Goal: Information Seeking & Learning: Check status

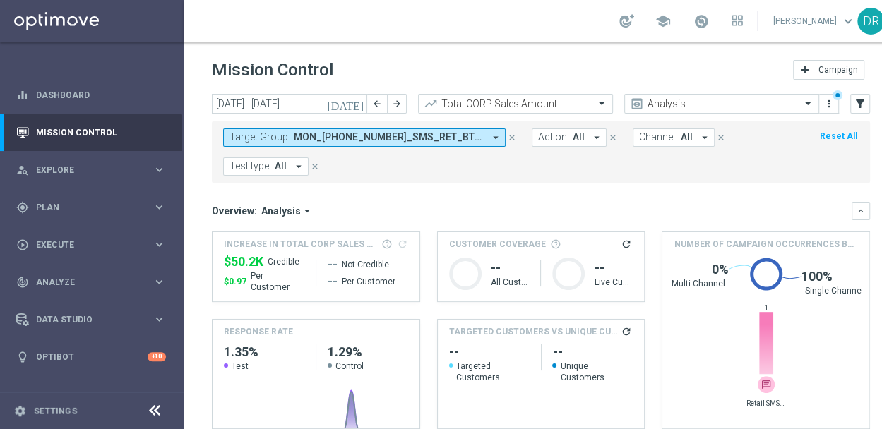
scroll to position [61, 0]
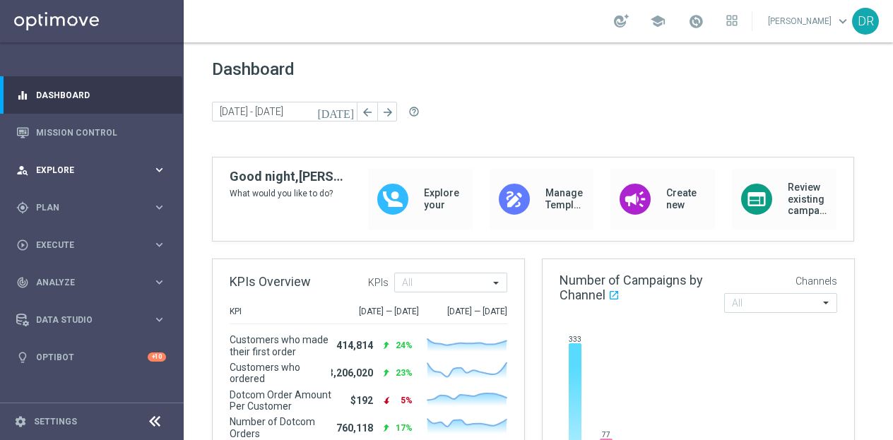
click at [158, 166] on icon "keyboard_arrow_right" at bounding box center [159, 169] width 13 height 13
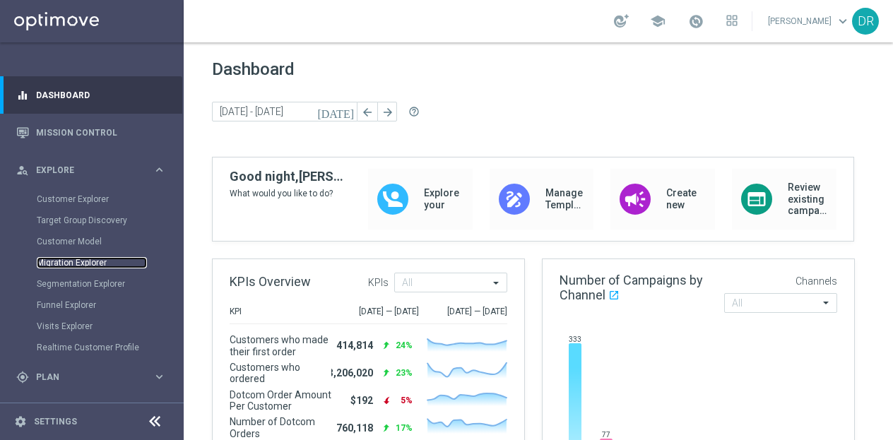
click at [85, 258] on link "Migration Explorer" at bounding box center [92, 262] width 110 height 11
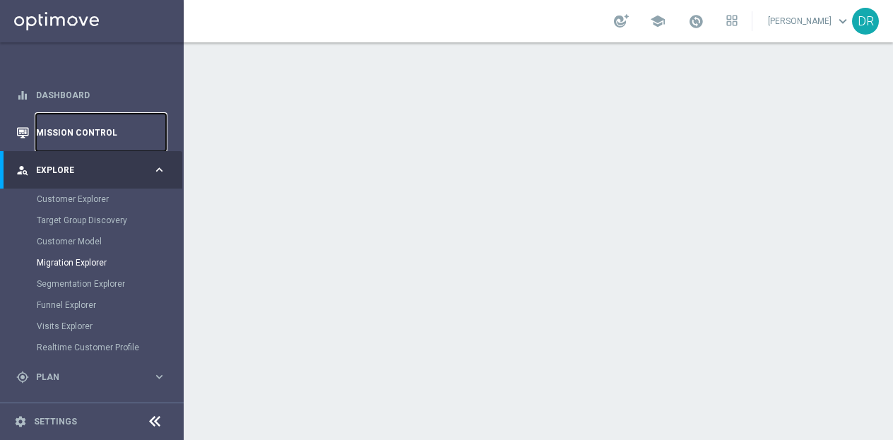
click at [95, 129] on link "Mission Control" at bounding box center [101, 132] width 130 height 37
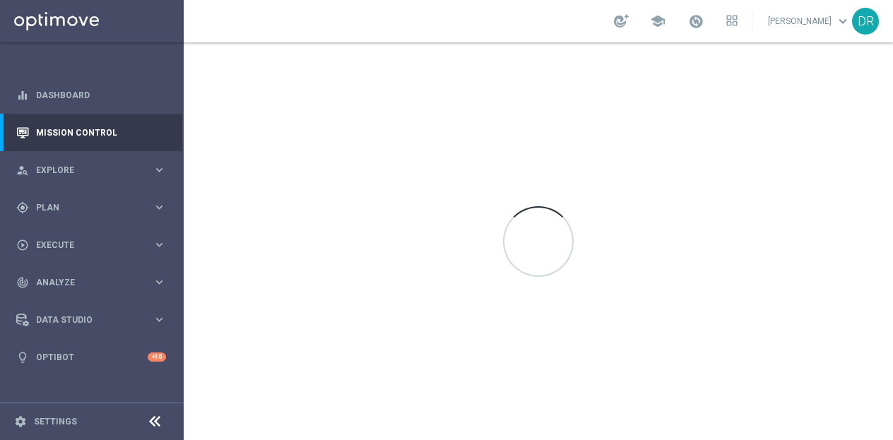
click at [157, 416] on icon at bounding box center [154, 421] width 17 height 17
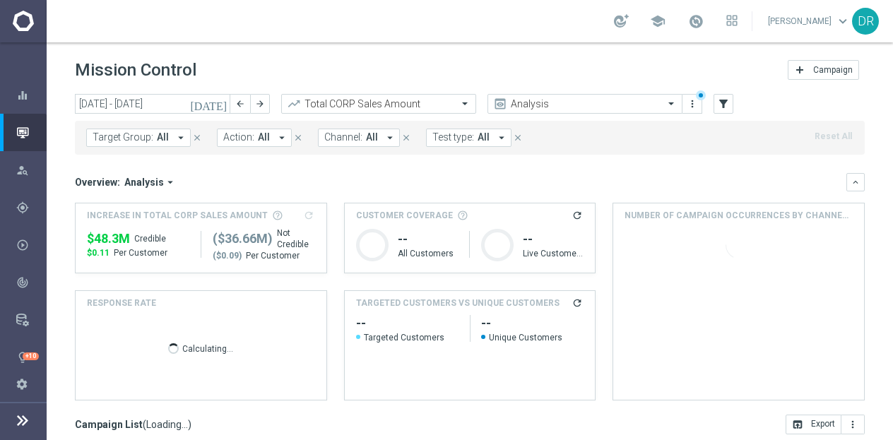
click at [222, 108] on icon "[DATE]" at bounding box center [209, 103] width 38 height 13
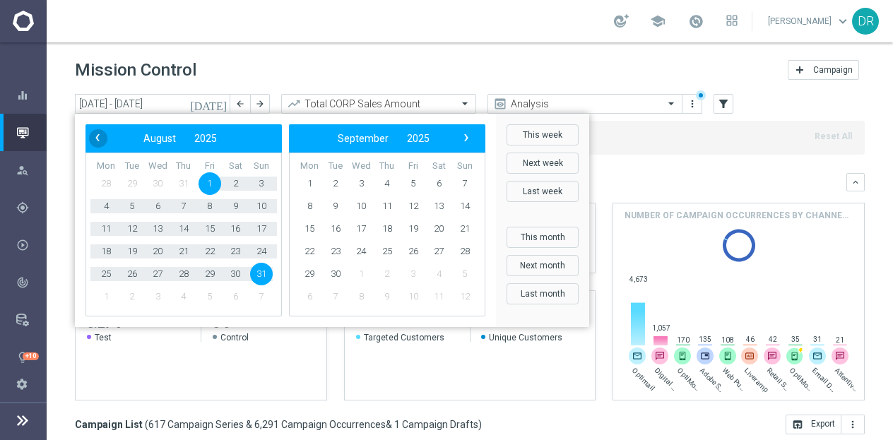
click at [98, 137] on span "‹" at bounding box center [97, 138] width 18 height 18
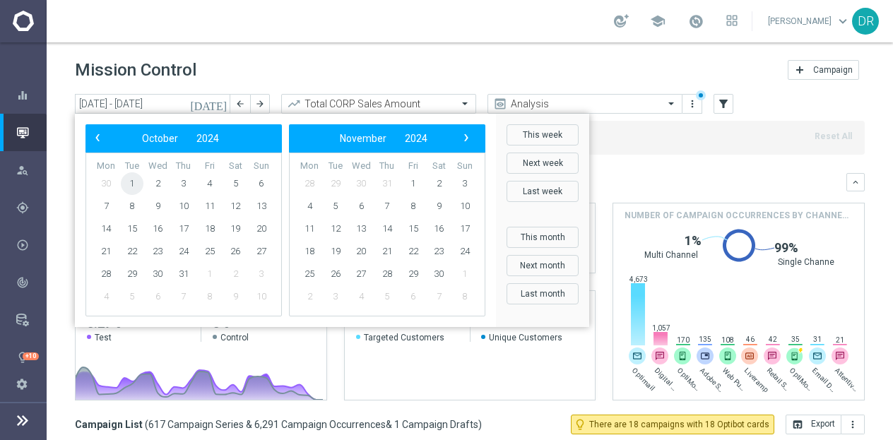
click at [131, 186] on span "1" at bounding box center [132, 183] width 23 height 23
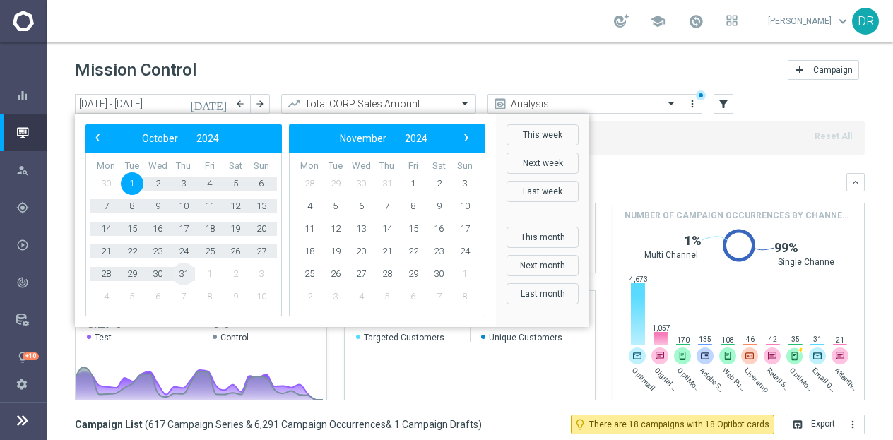
click at [184, 280] on span "31" at bounding box center [183, 274] width 23 height 23
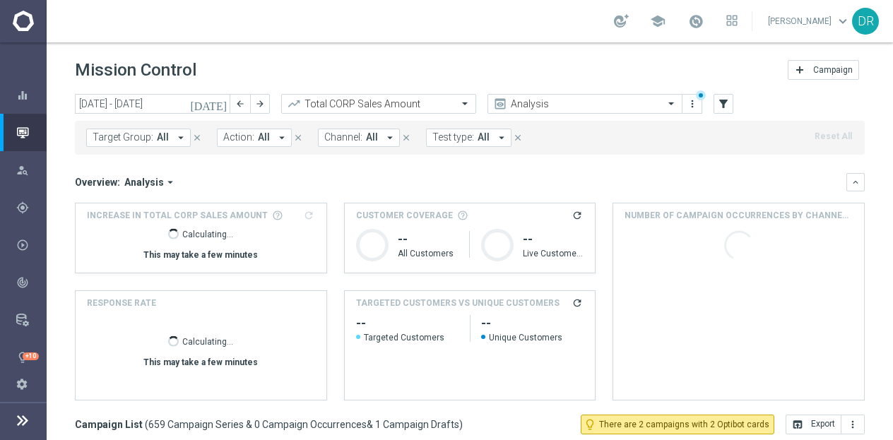
click at [571, 297] on icon "refresh" at bounding box center [576, 302] width 11 height 11
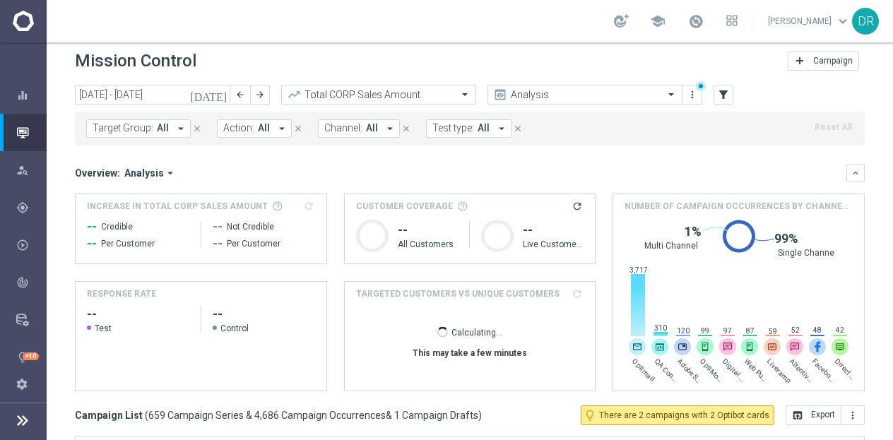
scroll to position [10, 0]
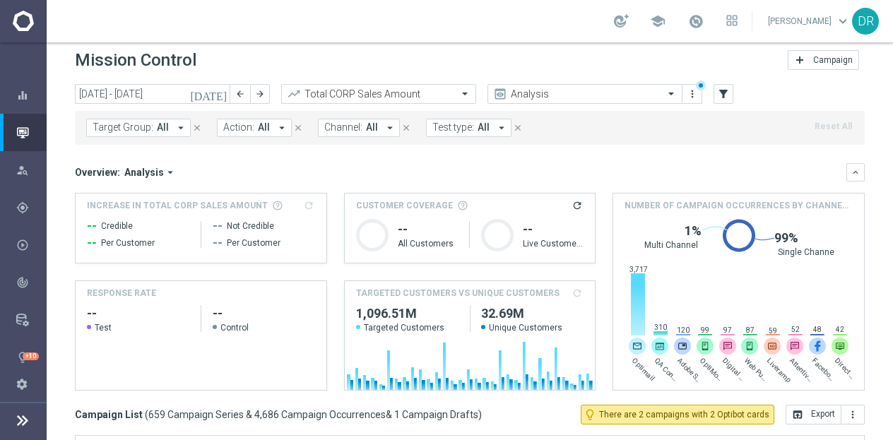
click at [222, 94] on icon "[DATE]" at bounding box center [209, 94] width 38 height 13
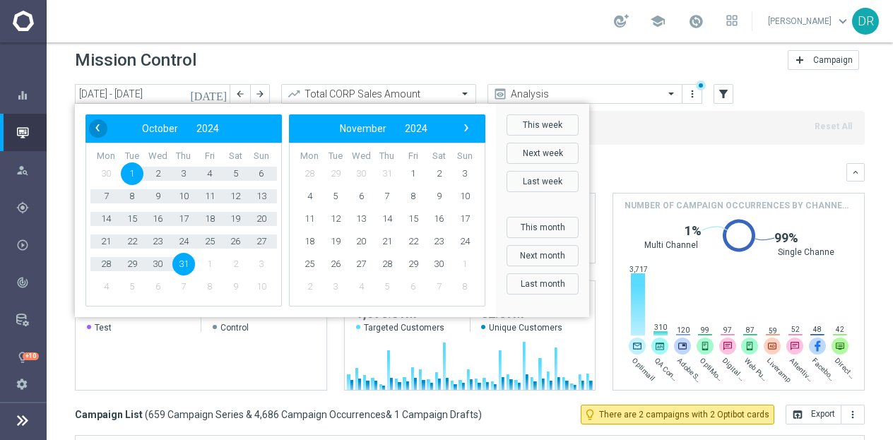
click at [97, 126] on span "‹" at bounding box center [97, 128] width 18 height 18
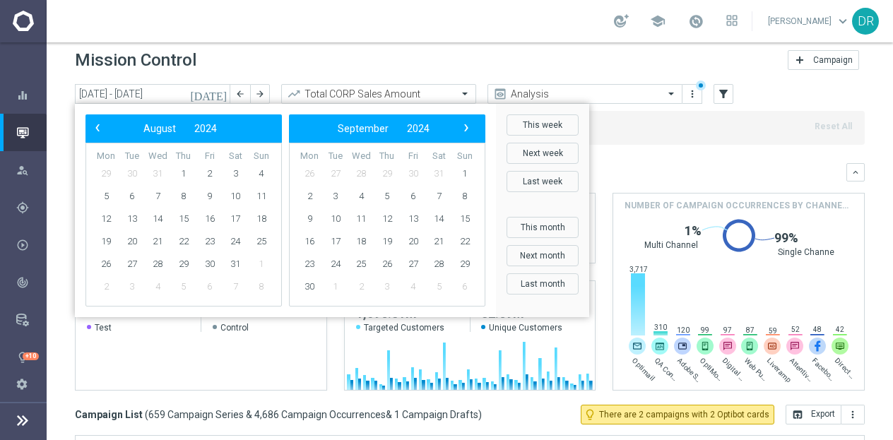
click at [97, 126] on span "‹" at bounding box center [97, 128] width 18 height 18
click at [312, 172] on span "1" at bounding box center [309, 173] width 23 height 23
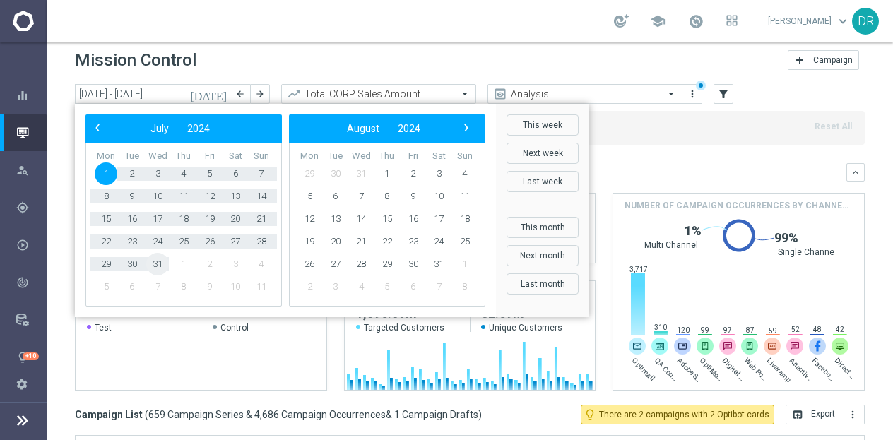
click at [162, 261] on span "31" at bounding box center [157, 264] width 23 height 23
type input "[DATE] - [DATE]"
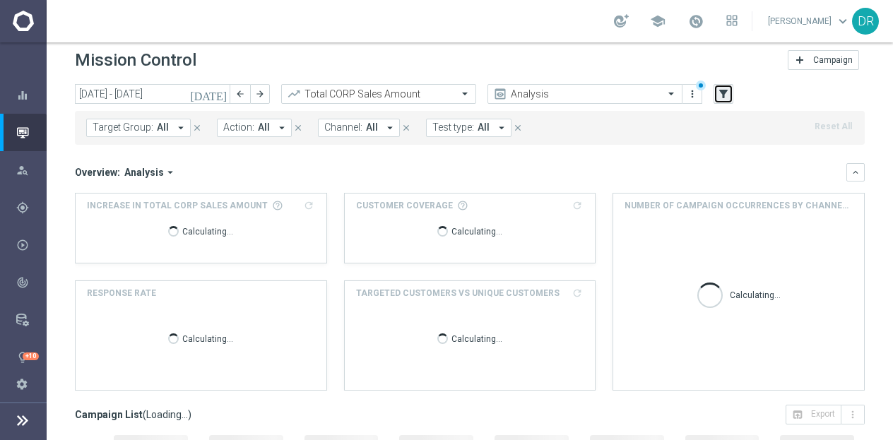
click at [732, 94] on button "filter_alt" at bounding box center [723, 94] width 20 height 20
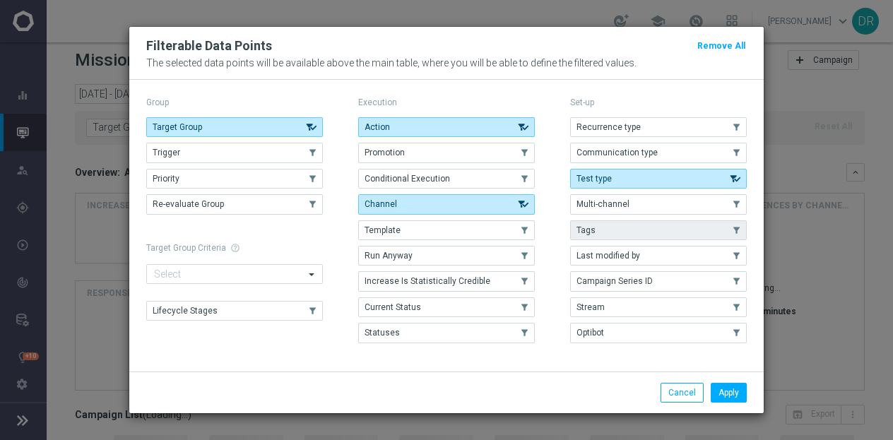
click at [607, 224] on button "Tags" at bounding box center [658, 230] width 177 height 20
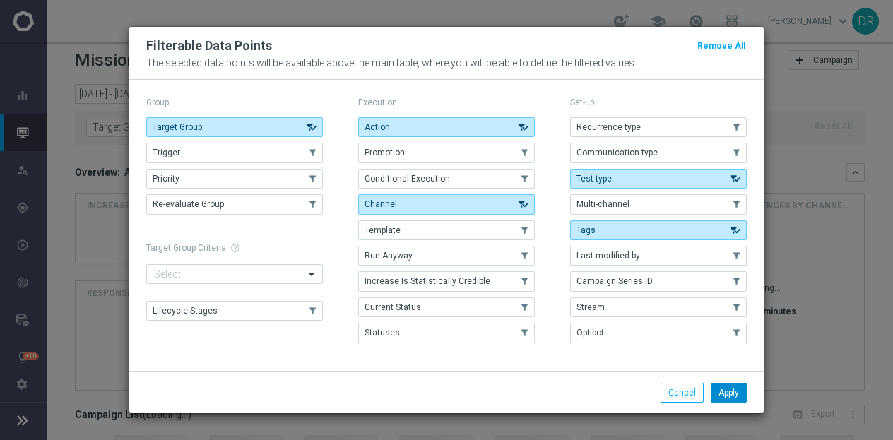
click at [732, 396] on button "Apply" at bounding box center [728, 393] width 36 height 20
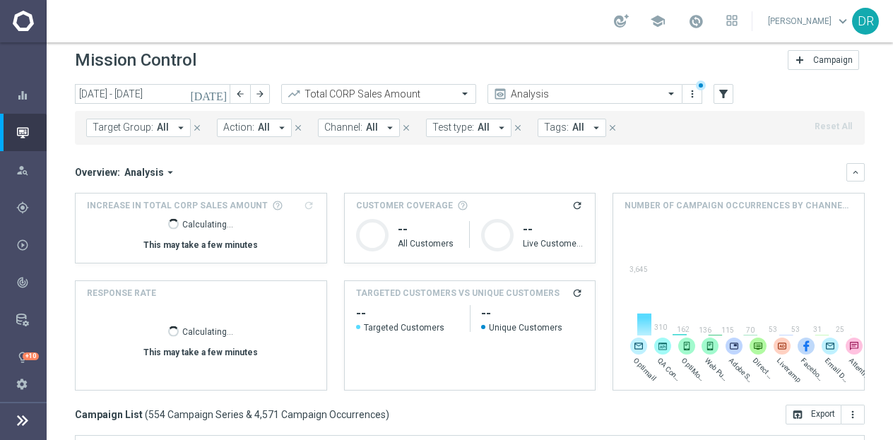
click at [590, 129] on icon "arrow_drop_down" at bounding box center [596, 127] width 13 height 13
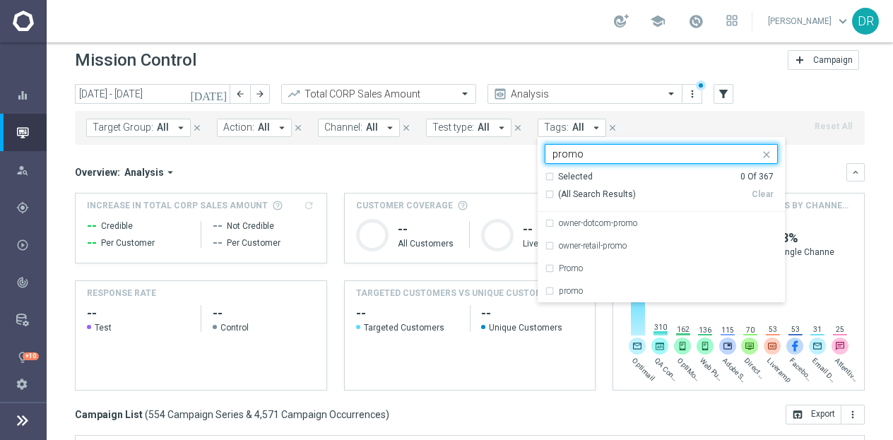
click at [577, 194] on span "(All Search Results)" at bounding box center [597, 195] width 78 height 12
type input "promo"
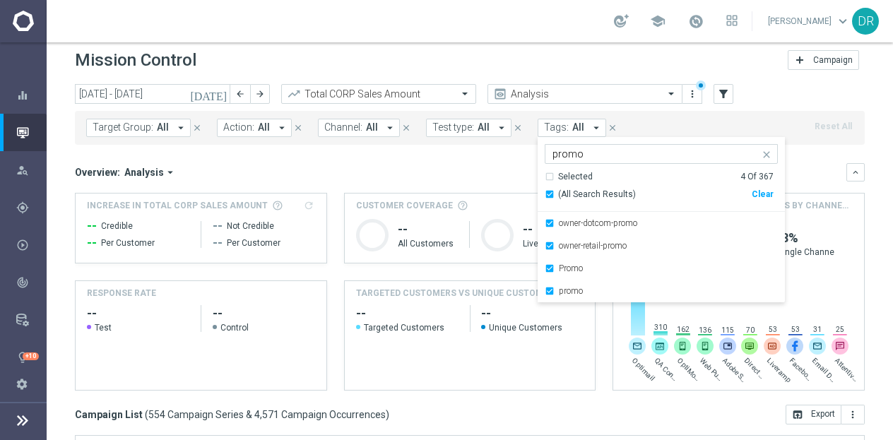
click at [499, 160] on mini-dashboard "Overview: Analysis arrow_drop_down keyboard_arrow_down Increase In Total CORP S…" at bounding box center [470, 275] width 790 height 260
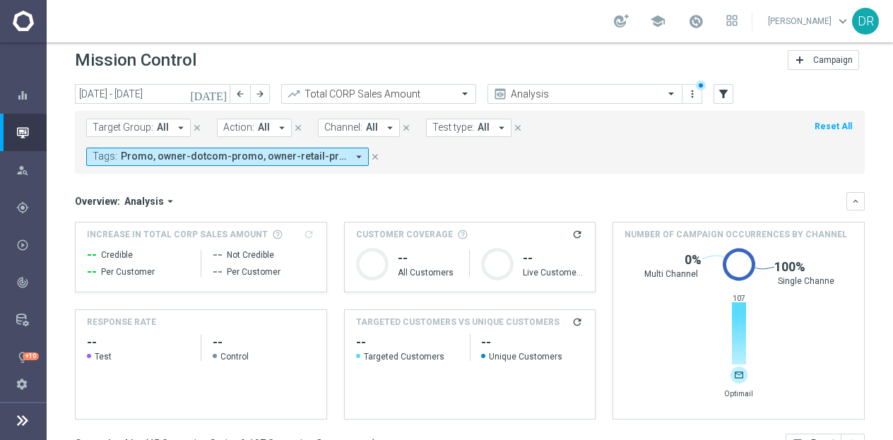
click at [306, 233] on h3 "Increase In Total CORP Sales Amount refresh" at bounding box center [201, 234] width 228 height 13
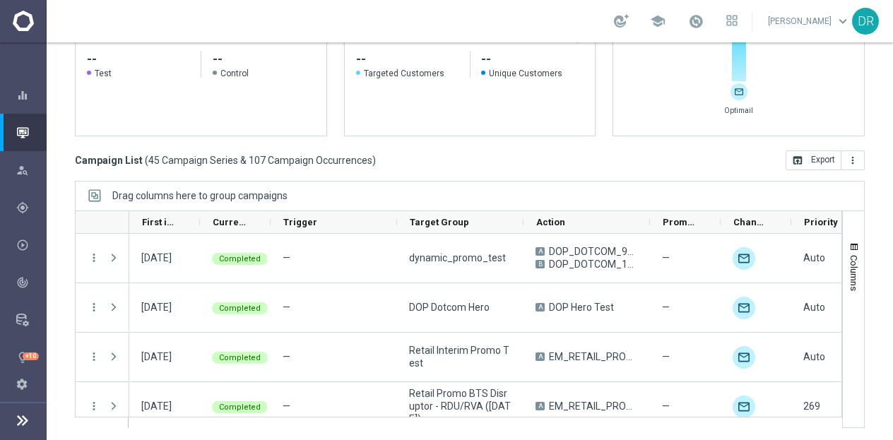
scroll to position [0, 0]
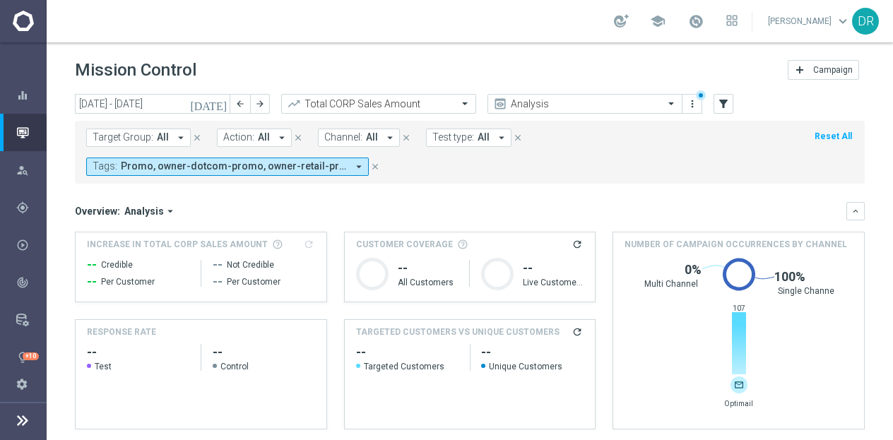
click at [311, 234] on div "Increase In Total CORP Sales Amount refresh -- Credible -- Per Customer -- Not …" at bounding box center [201, 266] width 251 height 69
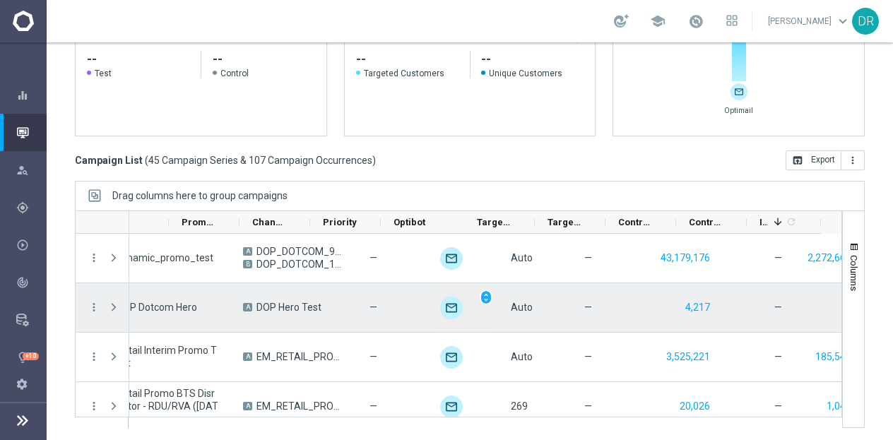
scroll to position [0, 480]
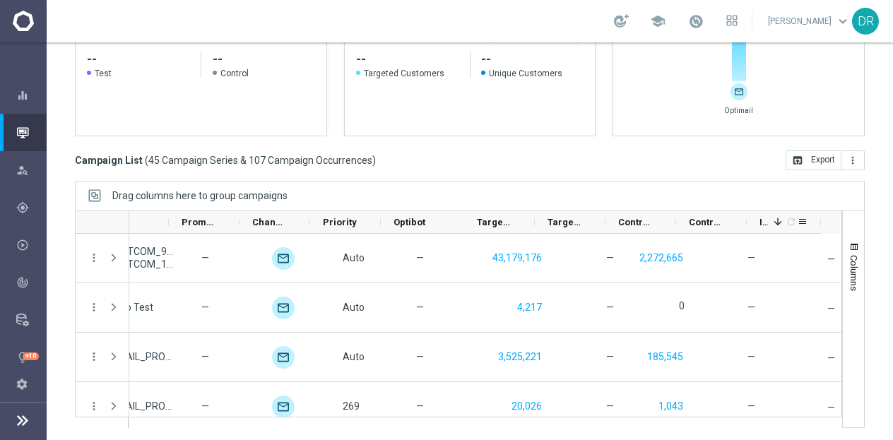
click at [788, 218] on icon "refresh" at bounding box center [790, 221] width 11 height 11
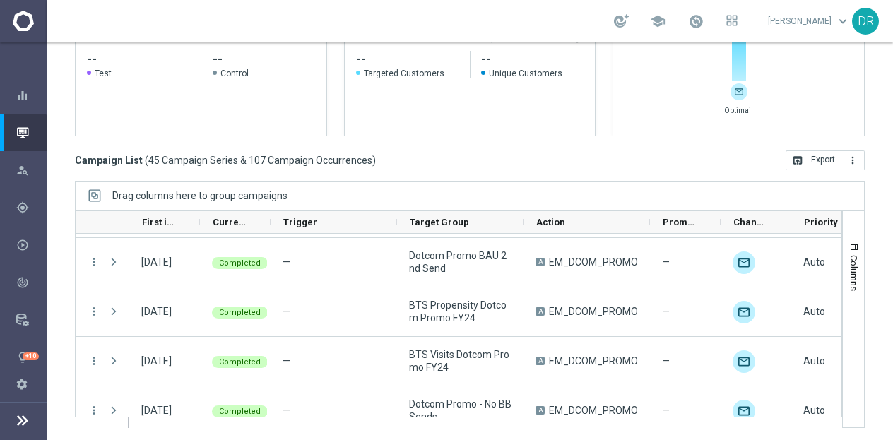
scroll to position [0, 0]
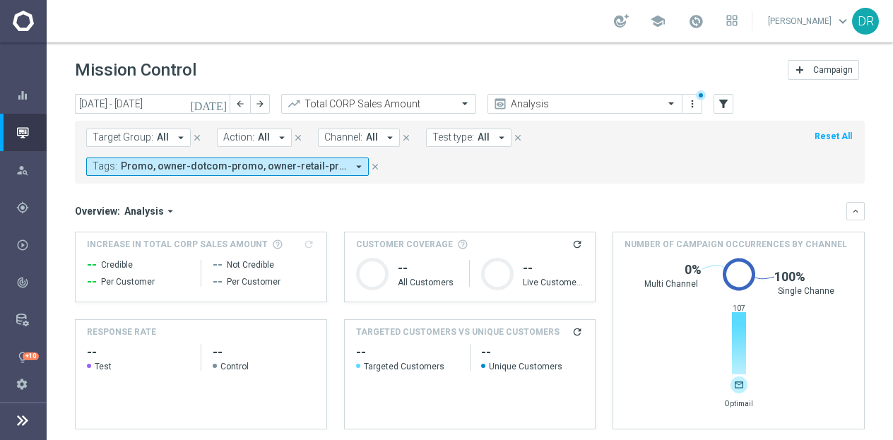
click at [306, 241] on h3 "Increase In Total CORP Sales Amount refresh" at bounding box center [201, 244] width 228 height 13
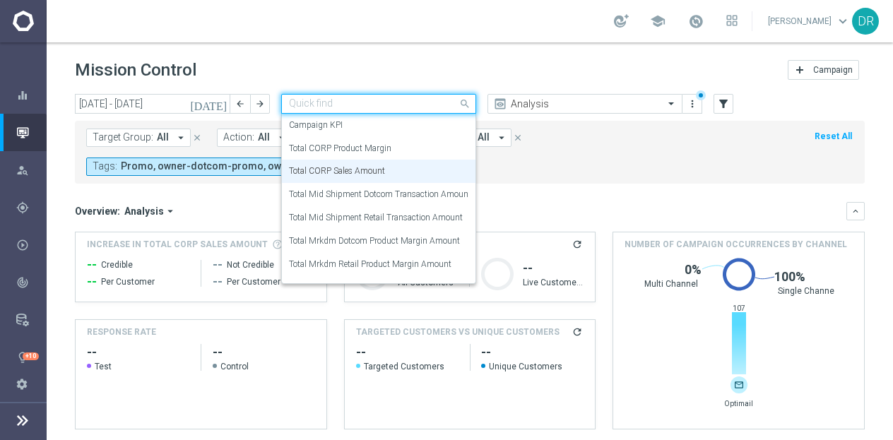
click at [464, 95] on div "Quick find Total CORP Sales Amount" at bounding box center [378, 104] width 195 height 20
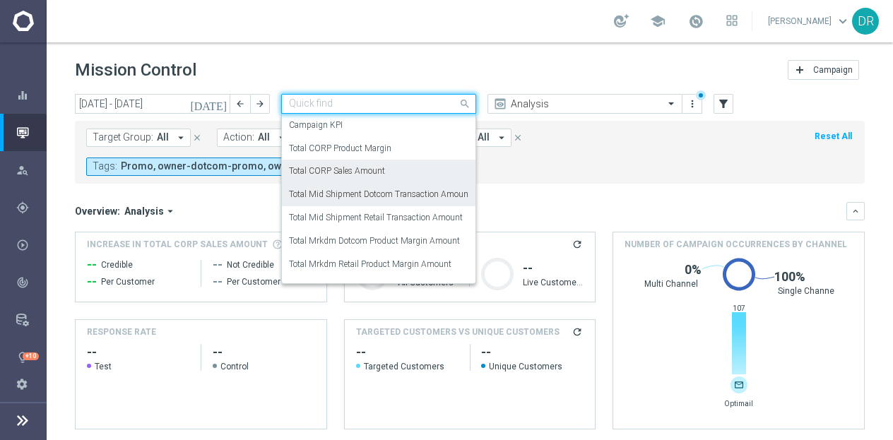
click at [412, 196] on label "Total Mid Shipment Dotcom Transaction Amount" at bounding box center [380, 195] width 182 height 12
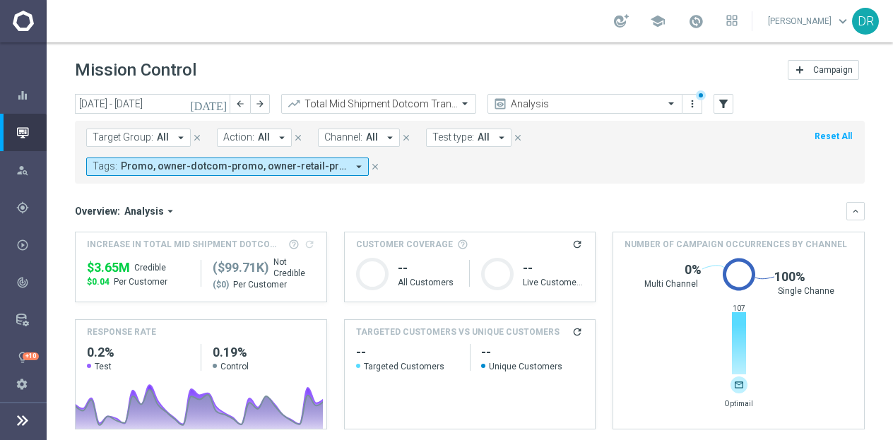
click at [357, 170] on icon "arrow_drop_down" at bounding box center [358, 166] width 13 height 13
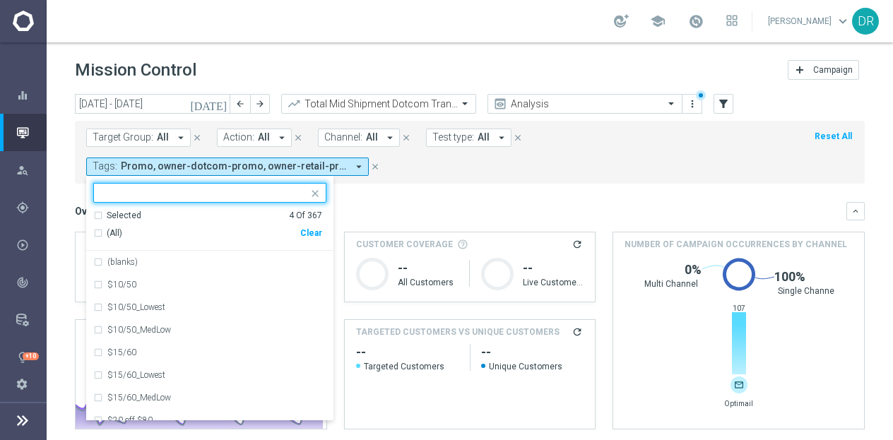
click at [0, 0] on div "Clear" at bounding box center [0, 0] width 0 height 0
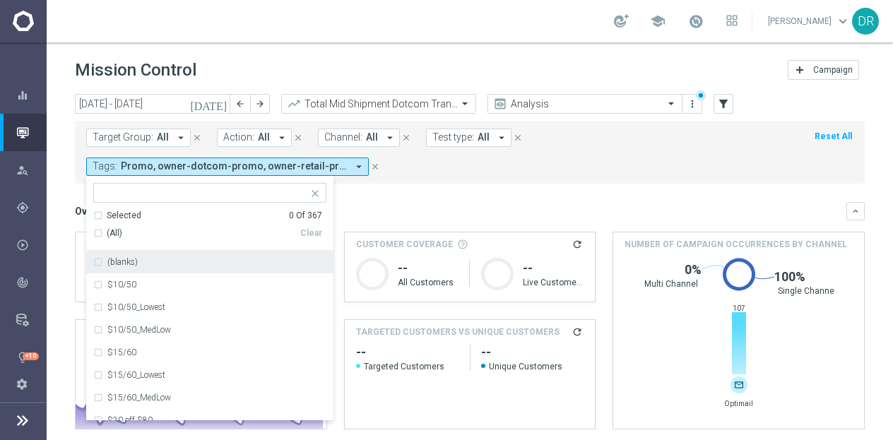
click at [99, 210] on div "Selected 0 Of 367" at bounding box center [207, 216] width 229 height 12
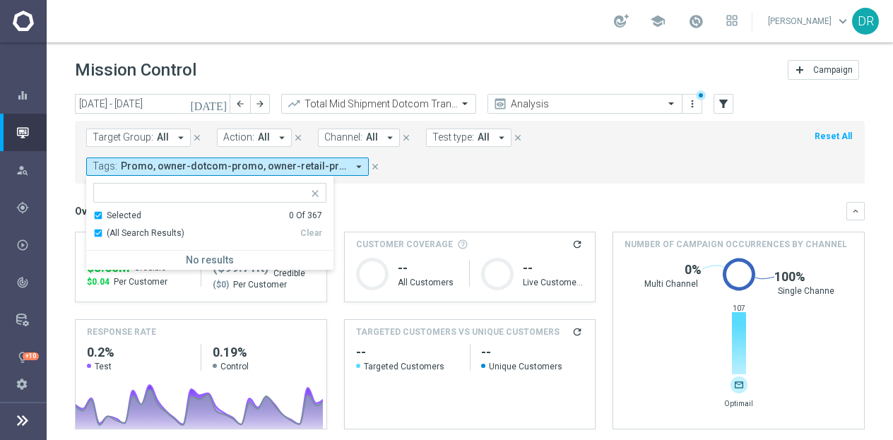
click at [99, 210] on div "Selected 0 Of 367" at bounding box center [207, 216] width 229 height 12
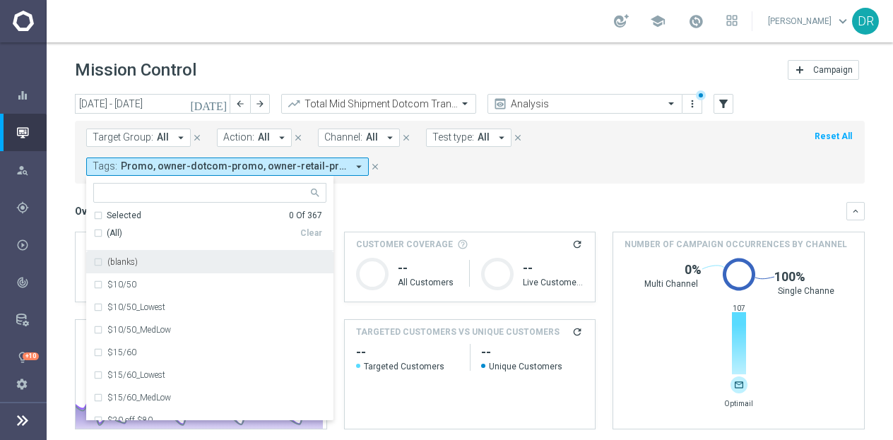
click at [99, 233] on div "(All)" at bounding box center [196, 233] width 207 height 12
click at [99, 261] on div "(blanks)" at bounding box center [209, 262] width 233 height 23
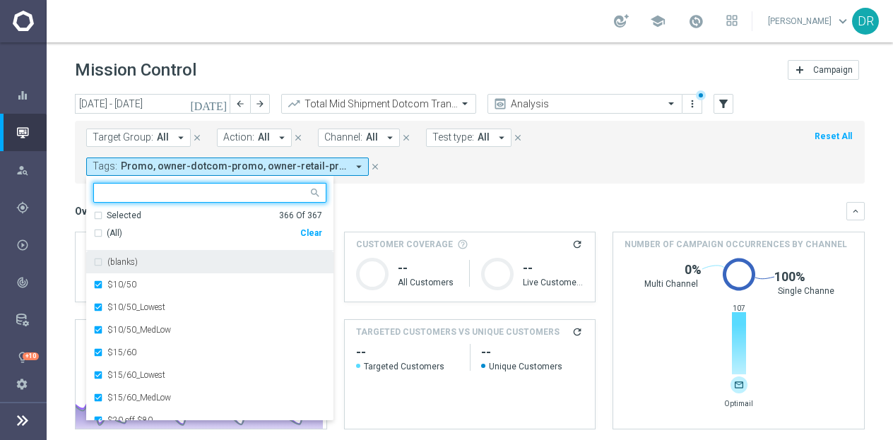
click at [153, 186] on div "Selected 366 of 367" at bounding box center [201, 193] width 214 height 18
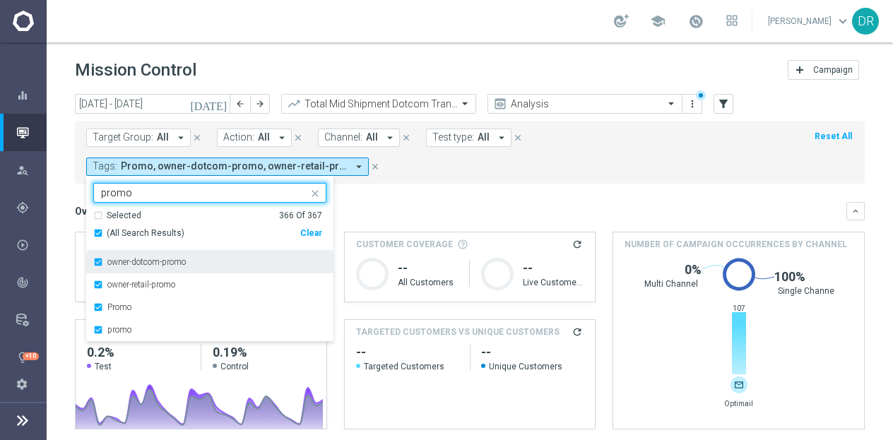
click at [97, 262] on div "owner-dotcom-promo" at bounding box center [209, 262] width 233 height 23
type input "promo"
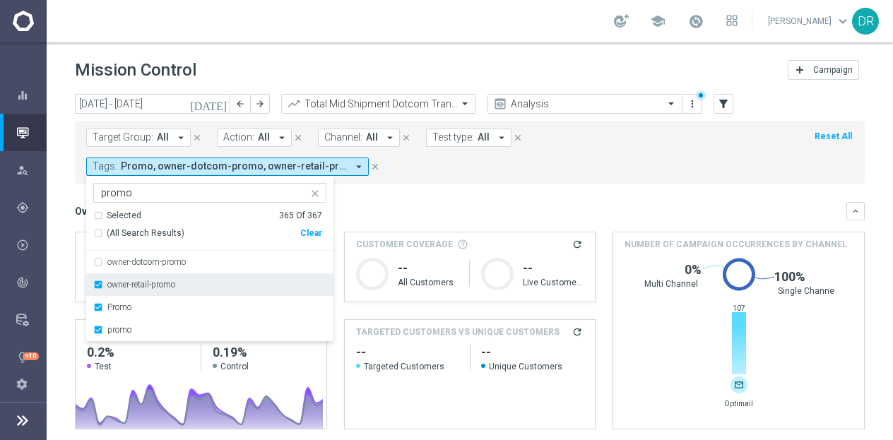
click at [97, 277] on div "owner-retail-promo" at bounding box center [209, 284] width 233 height 23
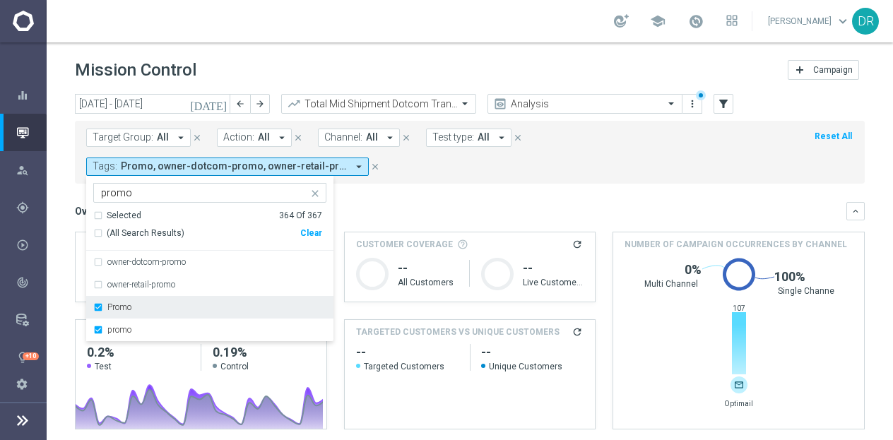
click at [97, 301] on div "Promo" at bounding box center [209, 307] width 233 height 23
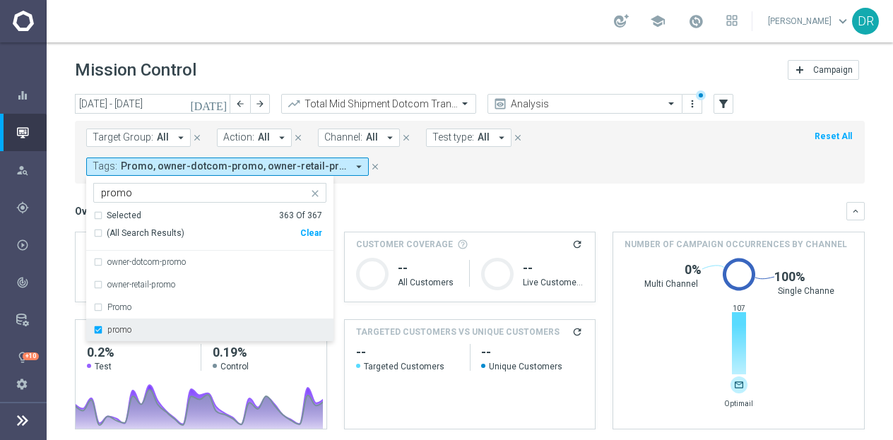
click at [97, 324] on div "promo" at bounding box center [209, 330] width 233 height 23
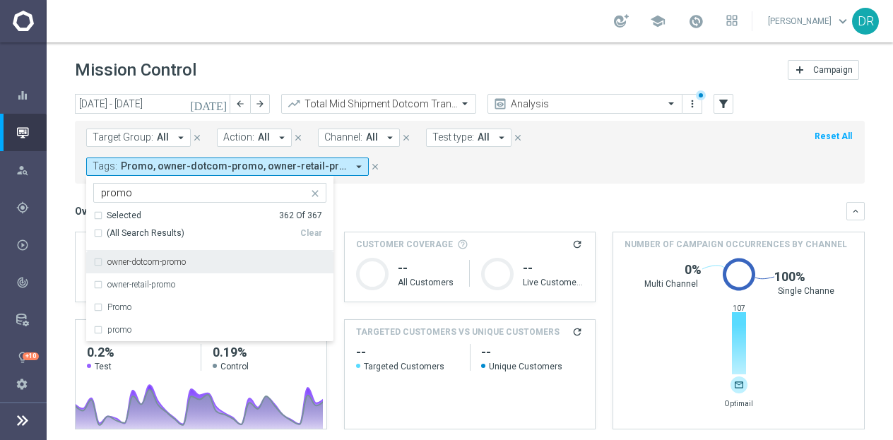
click at [412, 208] on div "Overview: Analysis arrow_drop_down" at bounding box center [460, 211] width 771 height 13
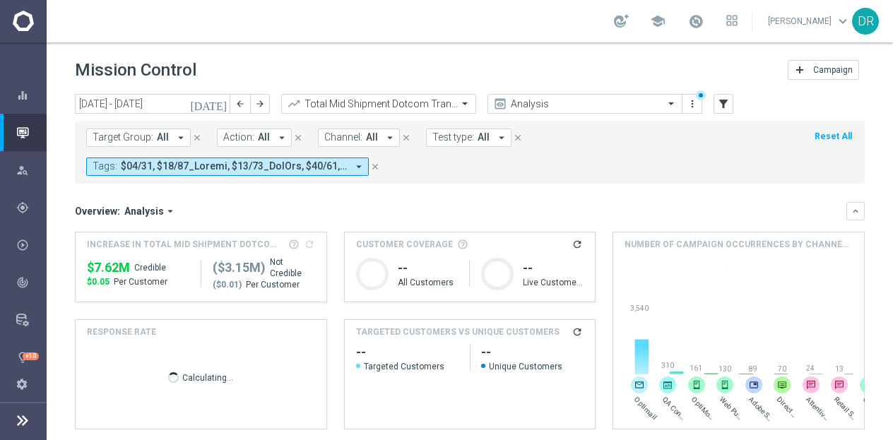
click at [387, 141] on icon "arrow_drop_down" at bounding box center [389, 137] width 13 height 13
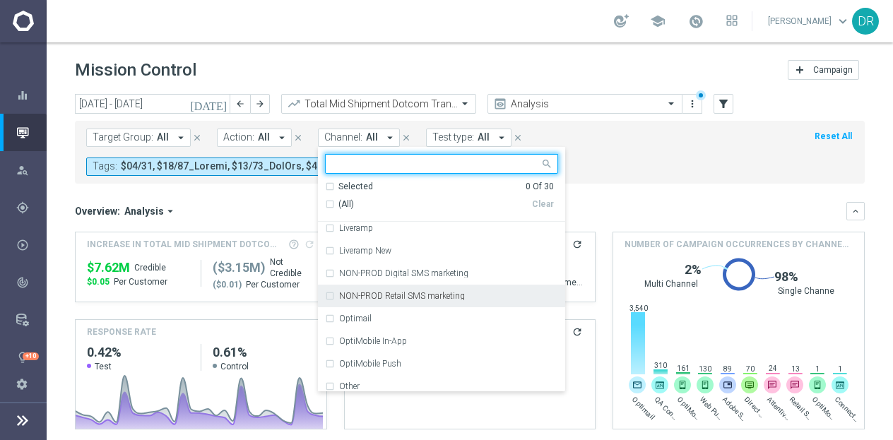
scroll to position [297, 0]
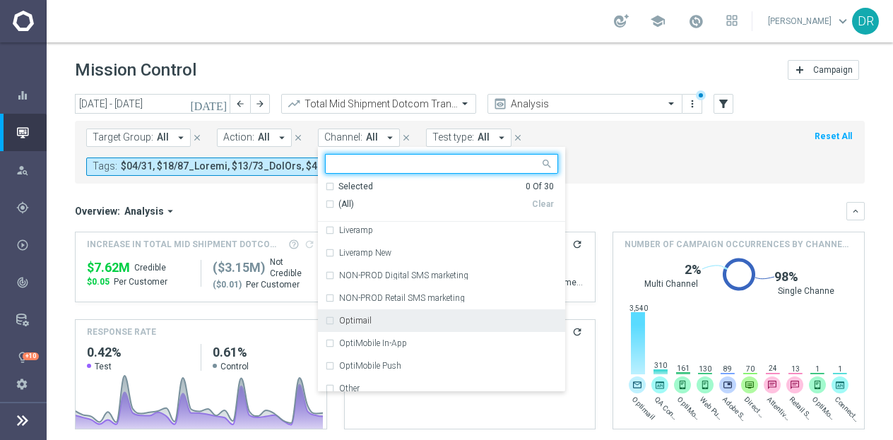
click at [353, 315] on div "Optimail" at bounding box center [441, 320] width 233 height 23
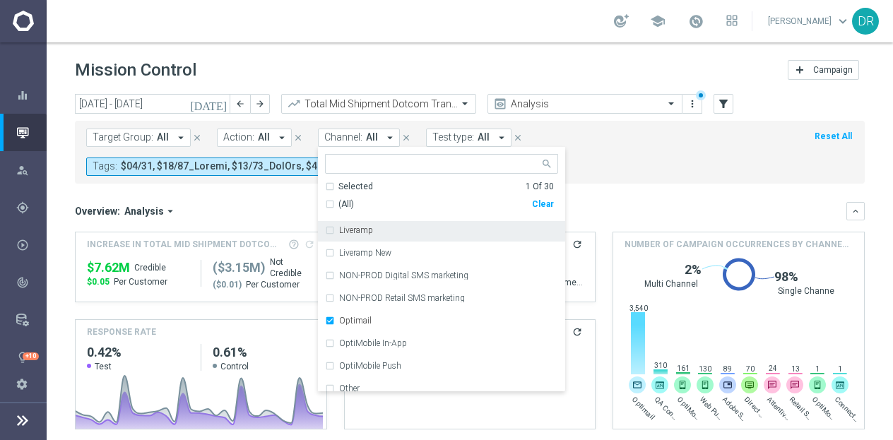
click at [275, 193] on mini-dashboard "Overview: Analysis arrow_drop_down keyboard_arrow_down Increase In Total Mid Sh…" at bounding box center [470, 314] width 790 height 260
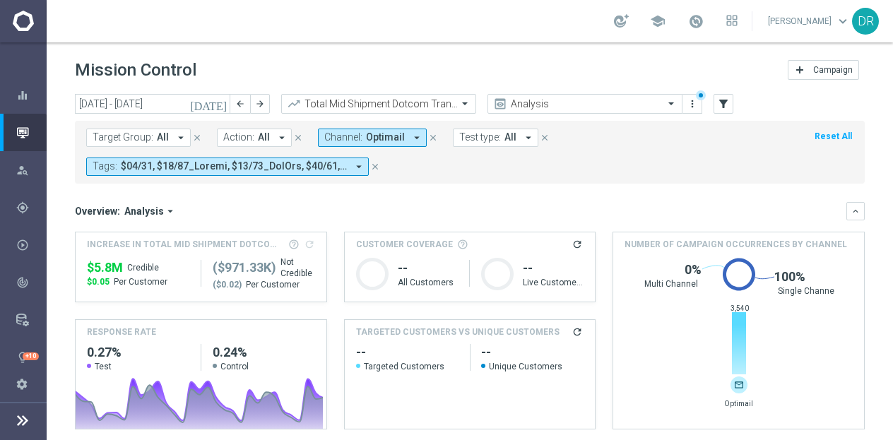
click at [223, 106] on icon "[DATE]" at bounding box center [209, 103] width 38 height 13
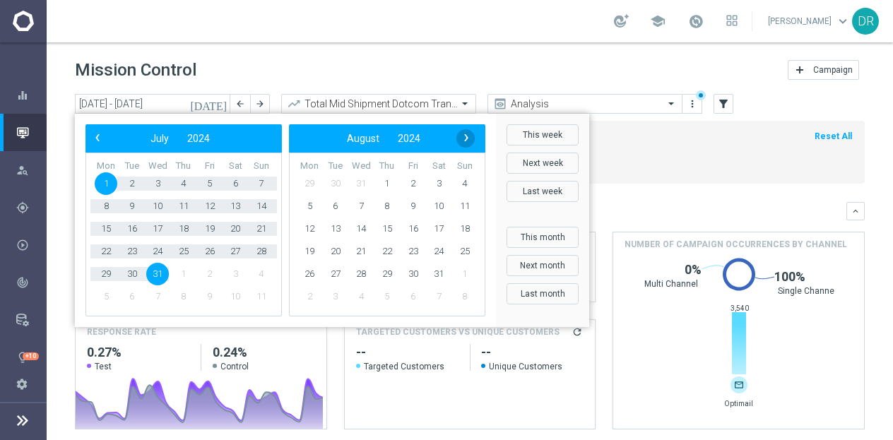
click at [470, 132] on span "›" at bounding box center [466, 138] width 18 height 18
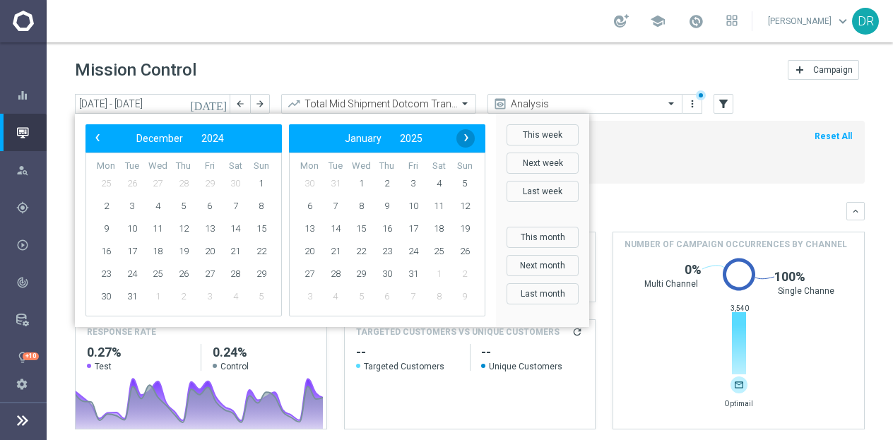
click at [465, 138] on span "›" at bounding box center [466, 138] width 18 height 18
click at [335, 182] on span "1" at bounding box center [335, 183] width 23 height 23
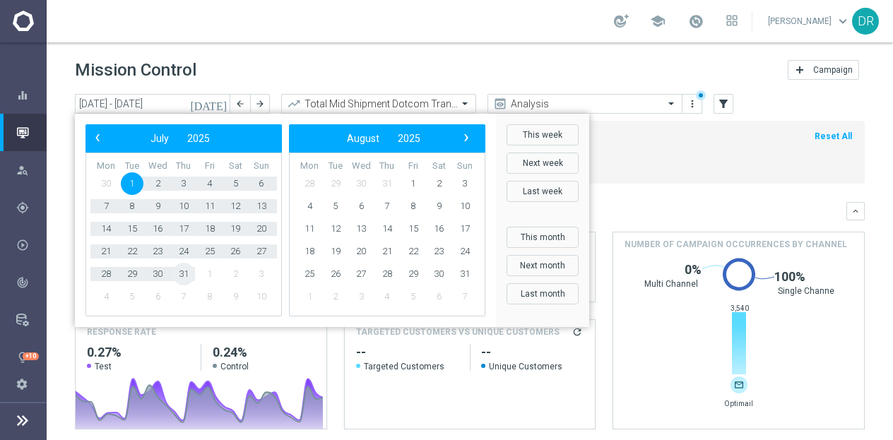
click at [182, 278] on span "31" at bounding box center [183, 274] width 23 height 23
type input "[DATE] - [DATE]"
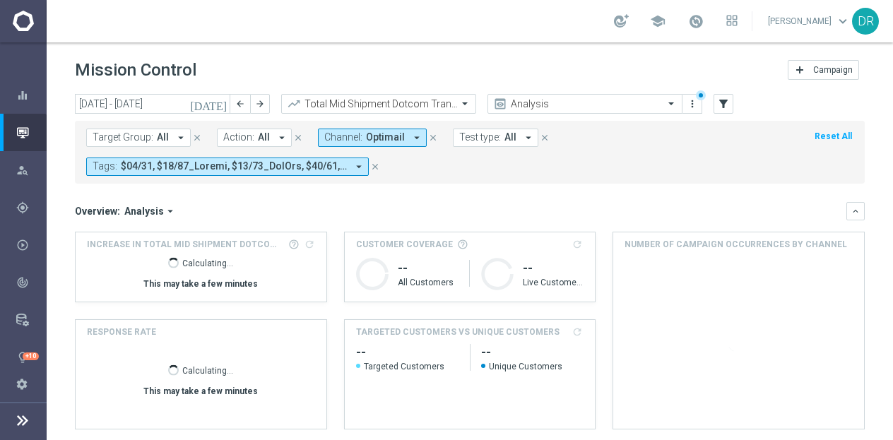
scroll to position [0, 0]
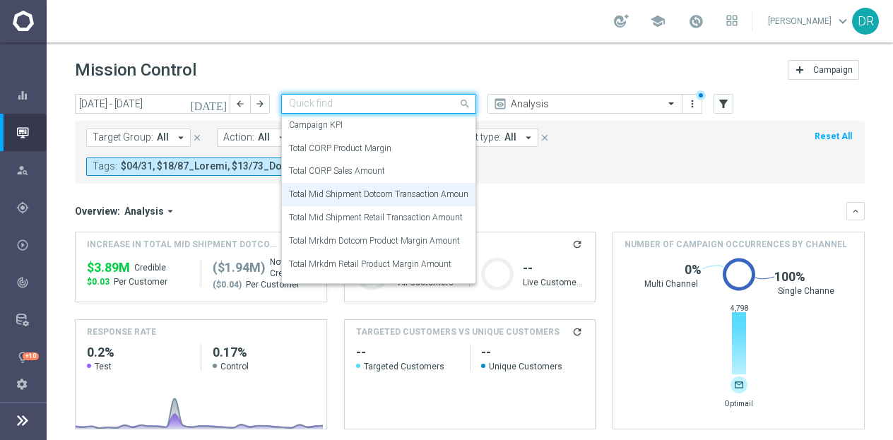
click at [458, 107] on span at bounding box center [467, 104] width 18 height 18
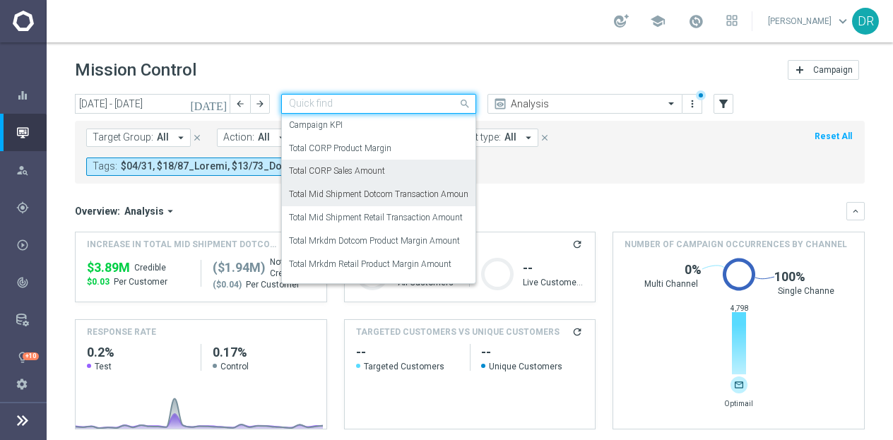
click at [369, 169] on label "Total CORP Sales Amount" at bounding box center [337, 171] width 96 height 12
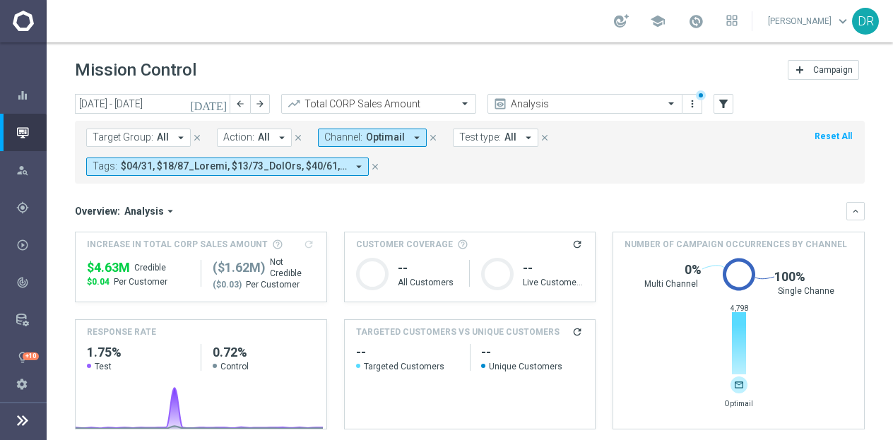
click at [356, 167] on icon "arrow_drop_down" at bounding box center [358, 166] width 13 height 13
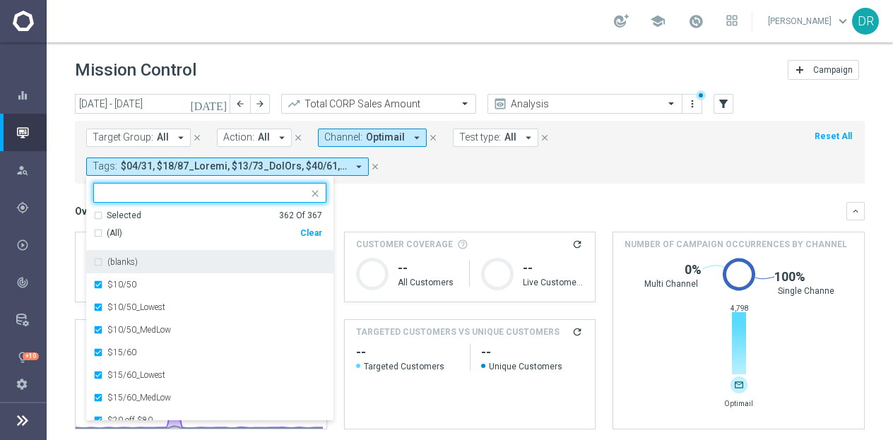
click at [0, 0] on div "Clear" at bounding box center [0, 0] width 0 height 0
click at [280, 198] on div at bounding box center [203, 194] width 209 height 14
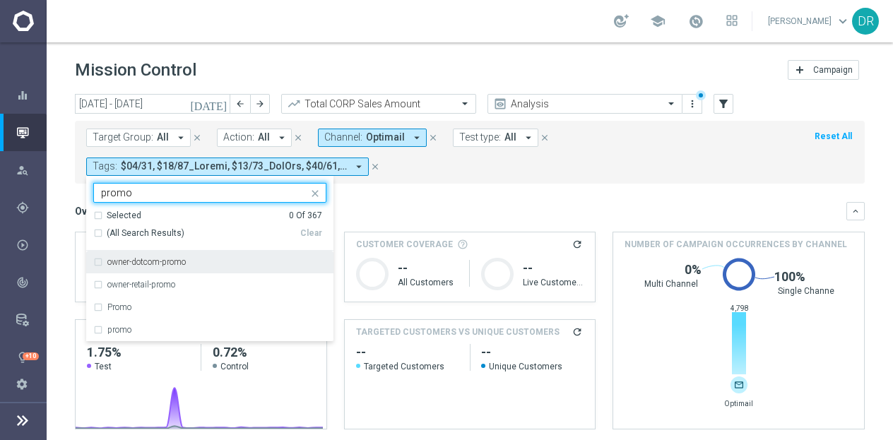
click at [164, 232] on span "(All Search Results)" at bounding box center [146, 233] width 78 height 12
type input "promo"
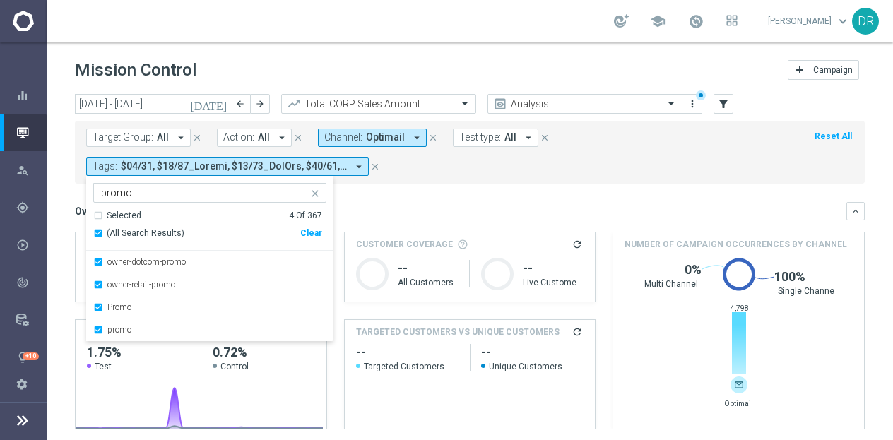
click at [371, 202] on div "Overview: Analysis arrow_drop_down keyboard_arrow_down" at bounding box center [470, 211] width 790 height 18
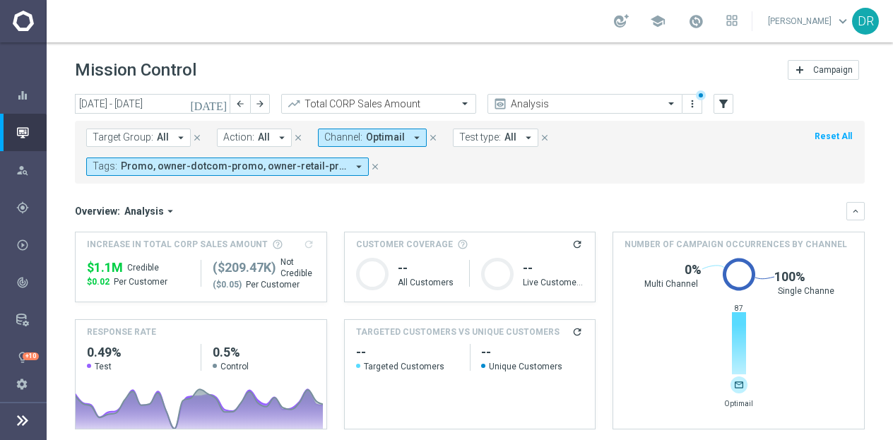
click at [229, 169] on span "Promo, owner-dotcom-promo, owner-retail-promo, promo" at bounding box center [234, 166] width 226 height 12
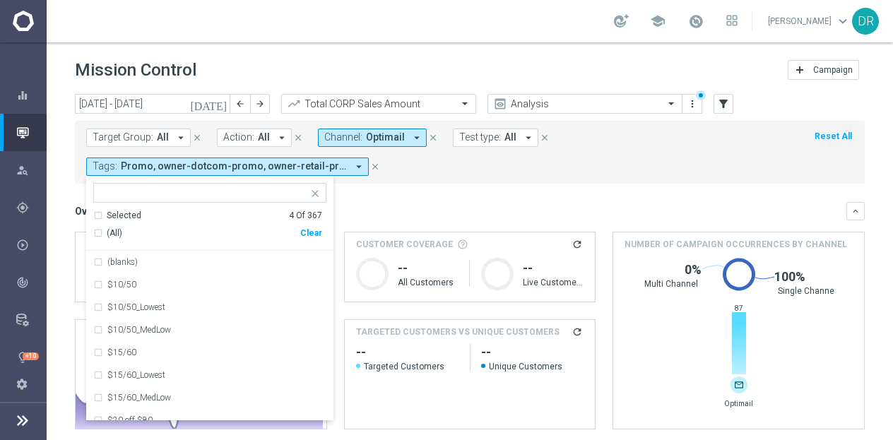
click at [412, 210] on div "Overview: Analysis arrow_drop_down" at bounding box center [460, 211] width 771 height 13
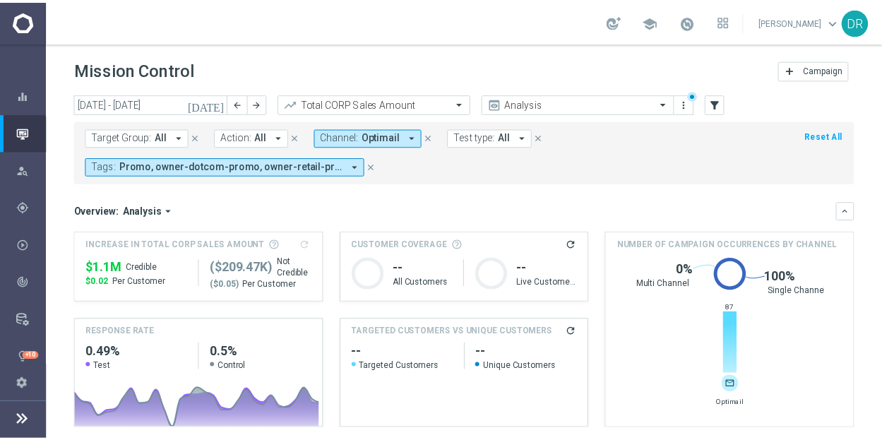
scroll to position [1, 0]
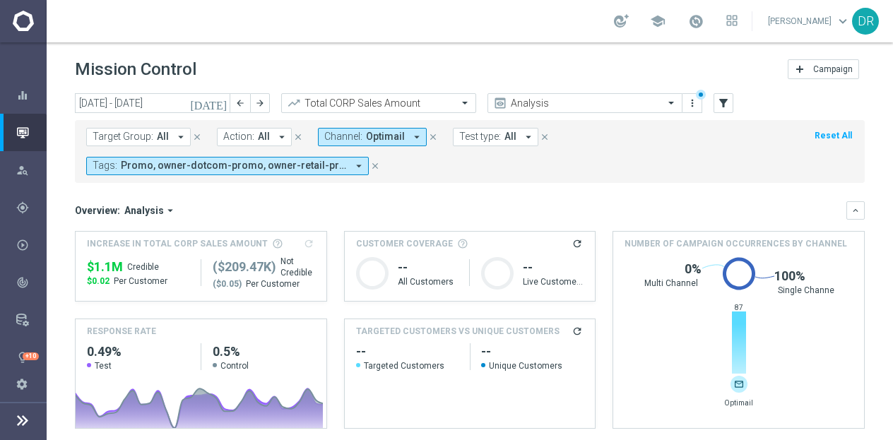
click at [216, 101] on icon "[DATE]" at bounding box center [209, 103] width 38 height 13
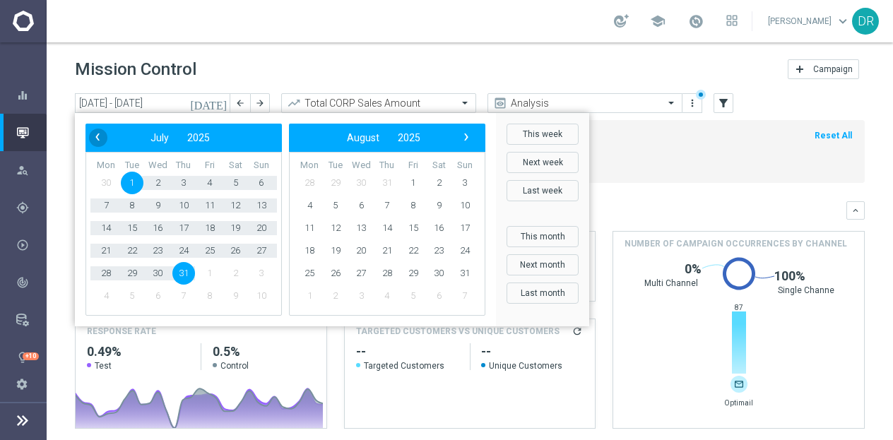
click at [99, 138] on span "‹" at bounding box center [97, 137] width 18 height 18
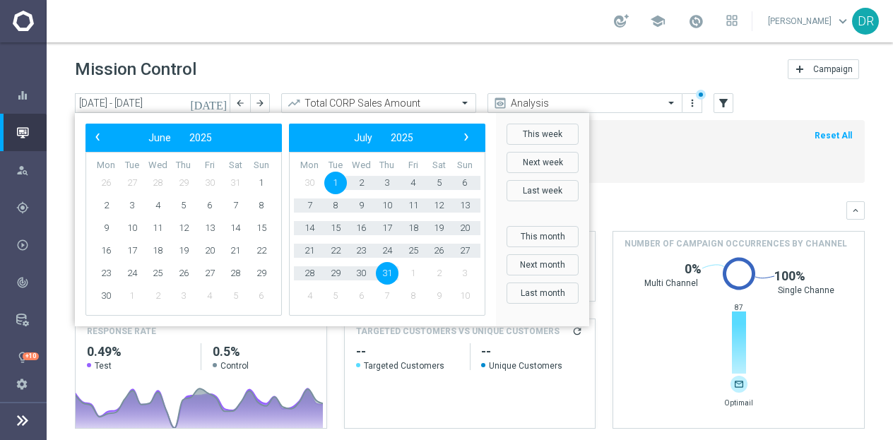
click at [99, 138] on span "‹" at bounding box center [97, 137] width 18 height 18
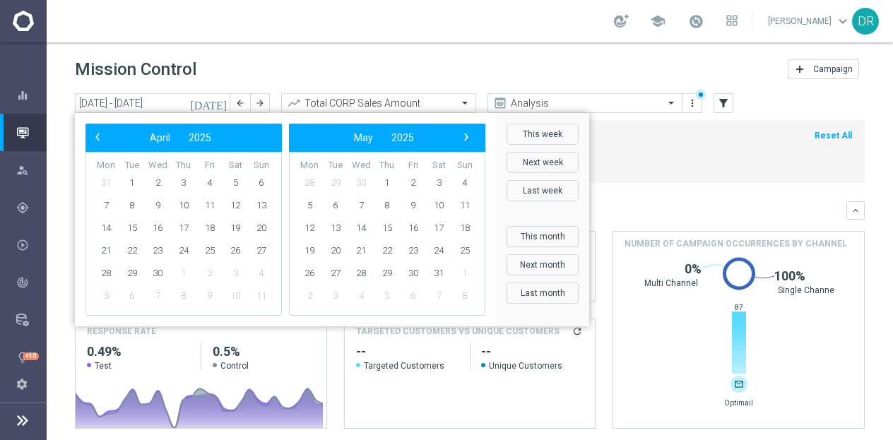
click at [99, 138] on span "‹" at bounding box center [97, 137] width 18 height 18
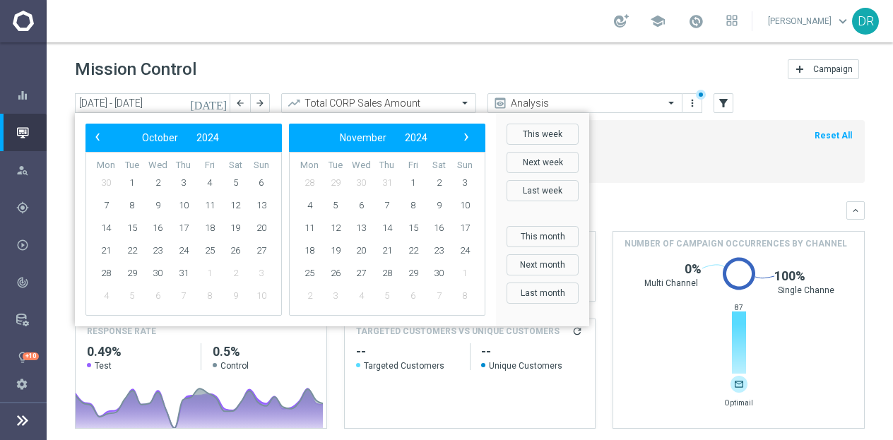
click at [99, 138] on span "‹" at bounding box center [97, 137] width 18 height 18
click at [105, 179] on span "1" at bounding box center [106, 183] width 23 height 23
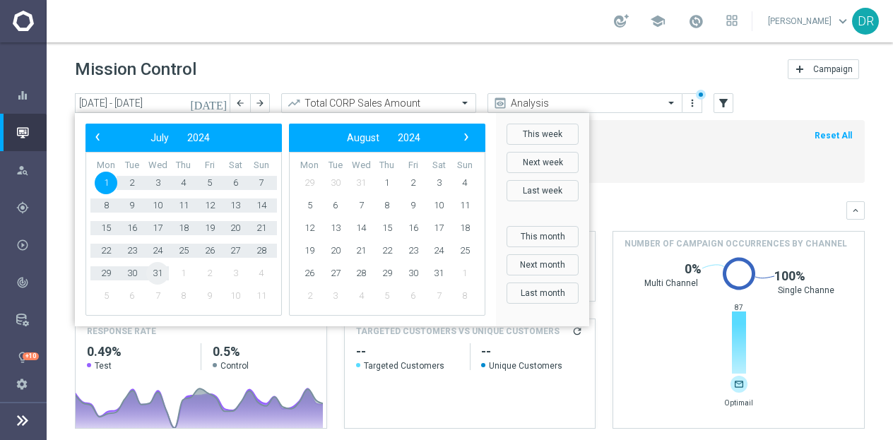
click at [158, 273] on span "31" at bounding box center [157, 273] width 23 height 23
type input "[DATE] - [DATE]"
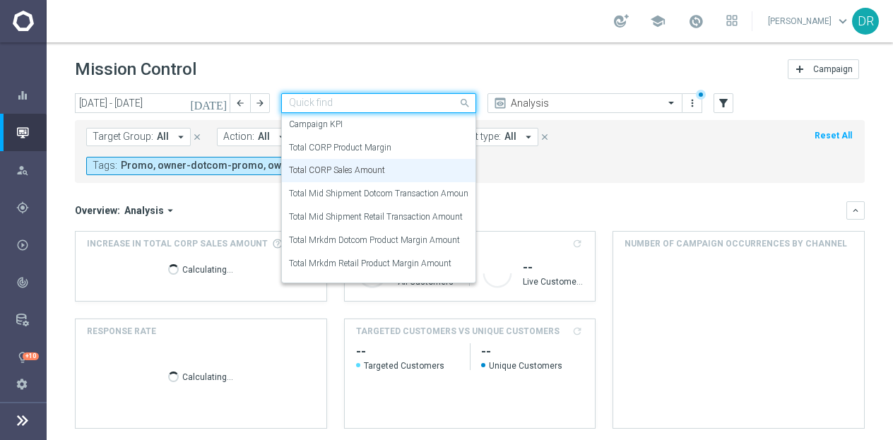
click at [468, 105] on span at bounding box center [467, 103] width 18 height 18
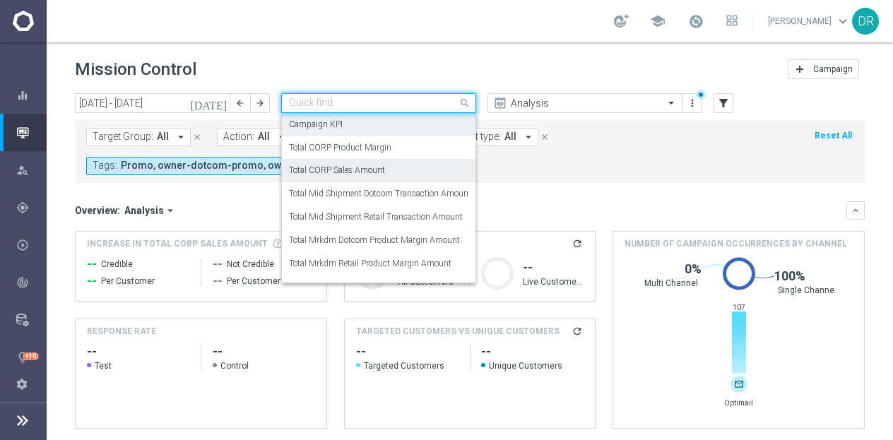
click at [331, 125] on label "Campaign KPI" at bounding box center [316, 125] width 54 height 12
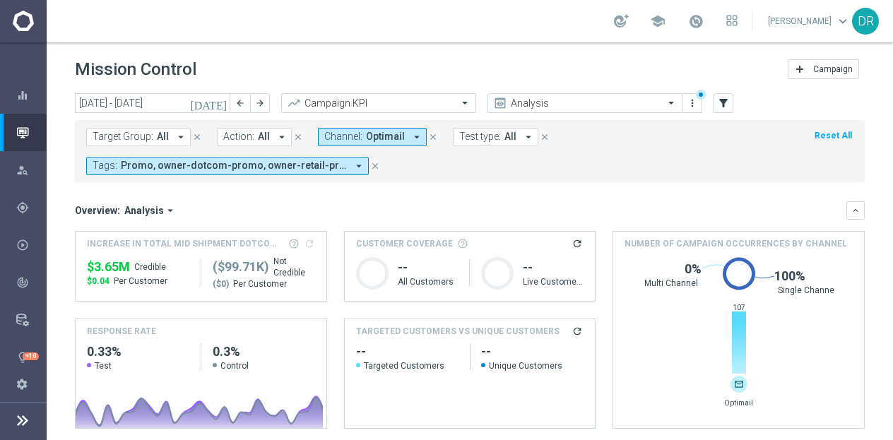
click at [363, 164] on icon "arrow_drop_down" at bounding box center [358, 166] width 13 height 13
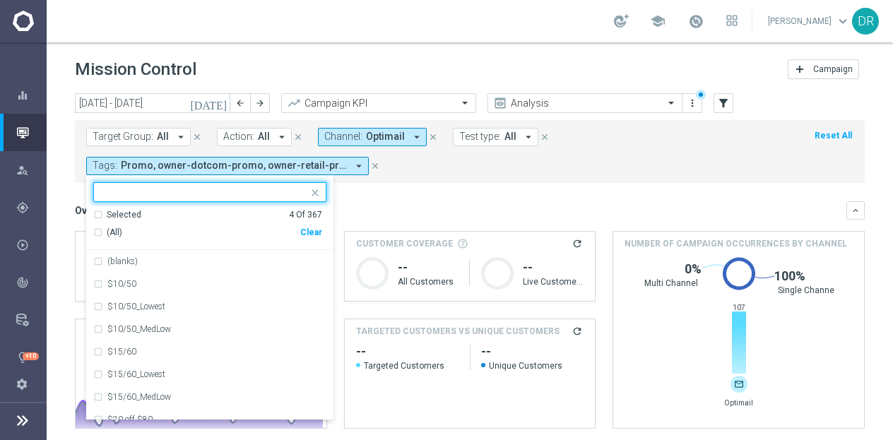
click at [0, 0] on div "Clear" at bounding box center [0, 0] width 0 height 0
click at [259, 187] on input "text" at bounding box center [204, 192] width 207 height 12
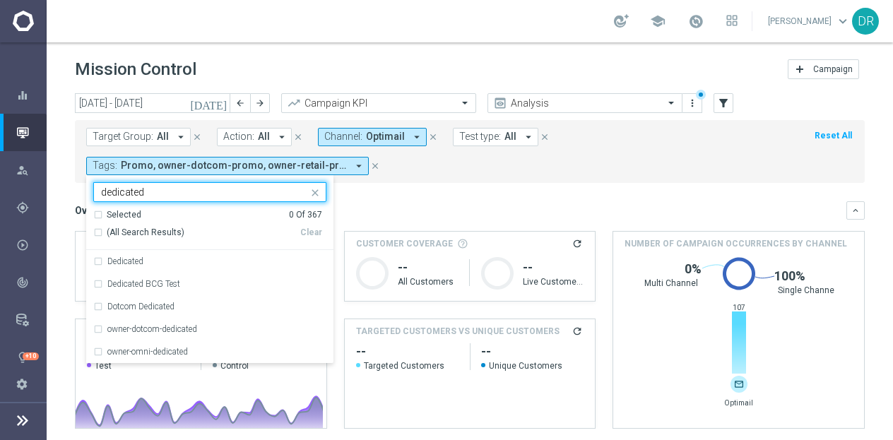
type input "dedicated"
click at [364, 201] on div "Overview: Analysis arrow_drop_down keyboard_arrow_down" at bounding box center [470, 210] width 790 height 18
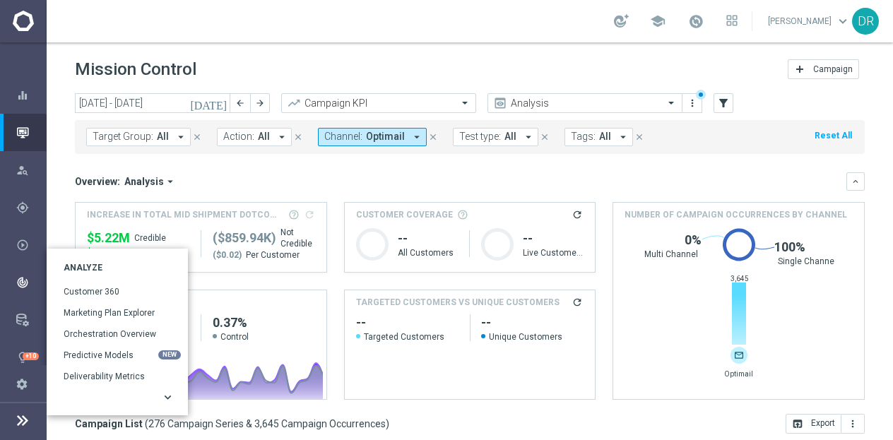
click at [168, 395] on icon "keyboard_arrow_right" at bounding box center [167, 397] width 13 height 13
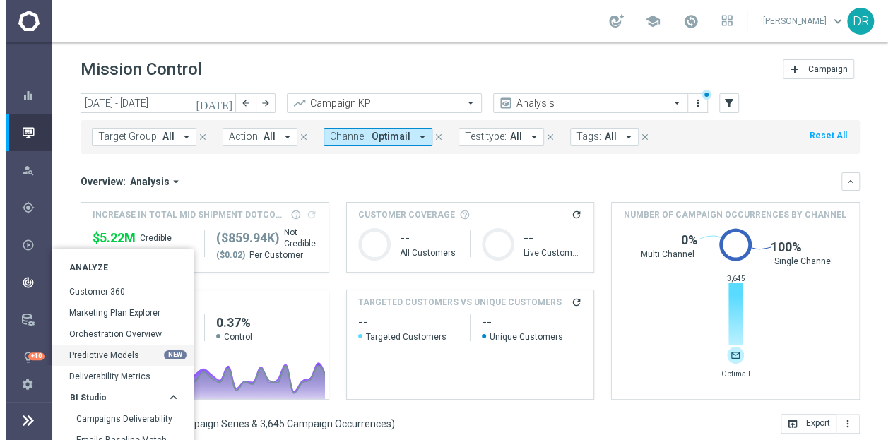
scroll to position [52, 0]
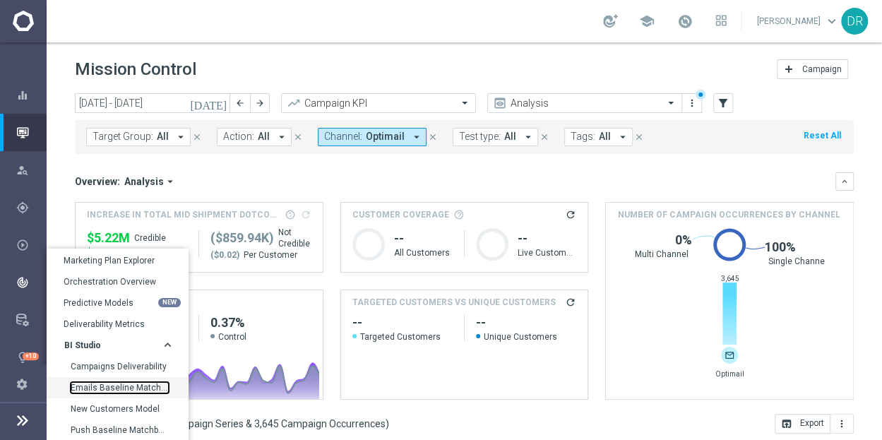
click at [136, 388] on link "Emails Baseline Matchback" at bounding box center [120, 387] width 98 height 11
